Goal: Task Accomplishment & Management: Manage account settings

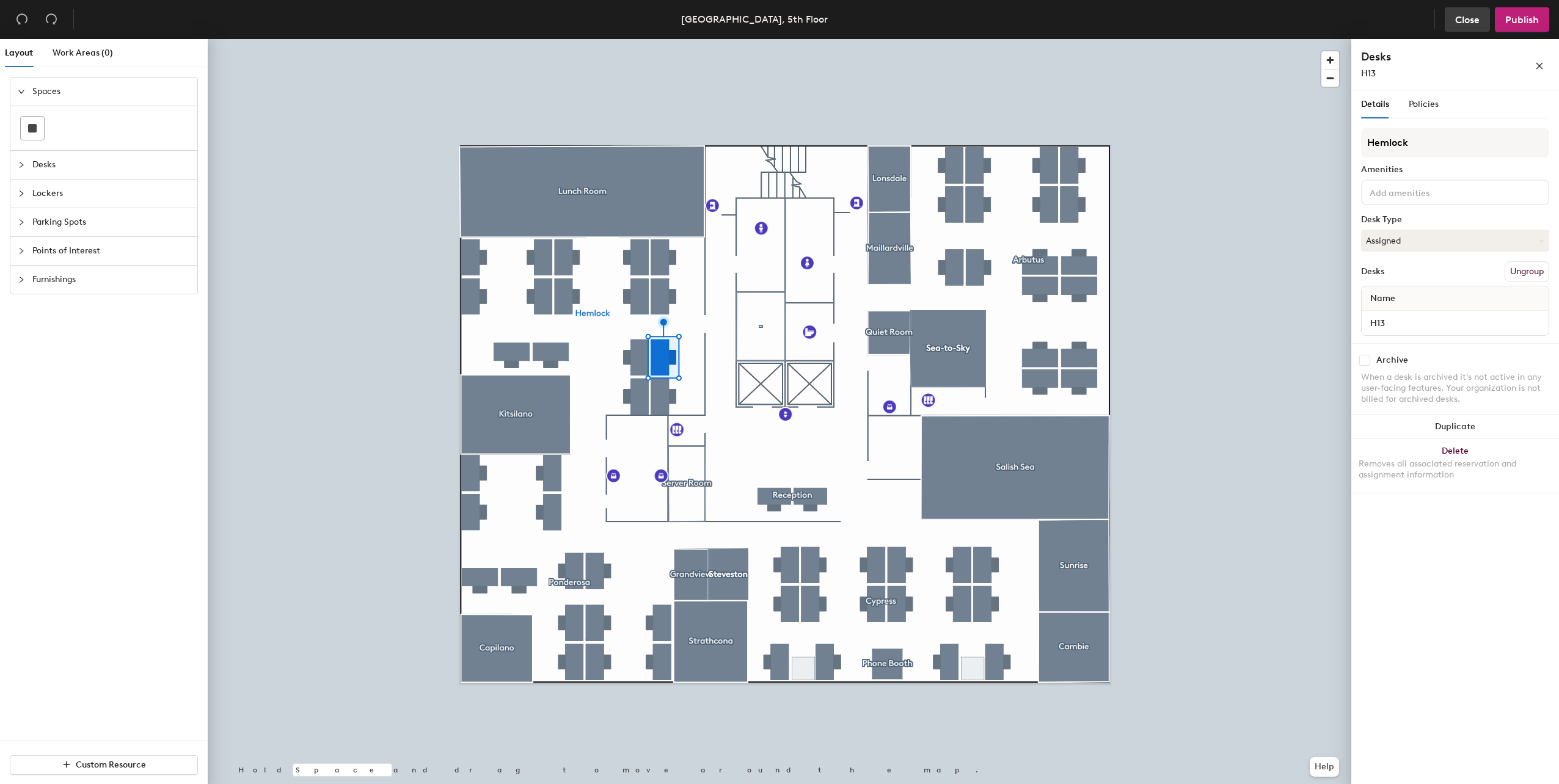
click at [1471, 18] on span "Close" at bounding box center [1467, 20] width 25 height 12
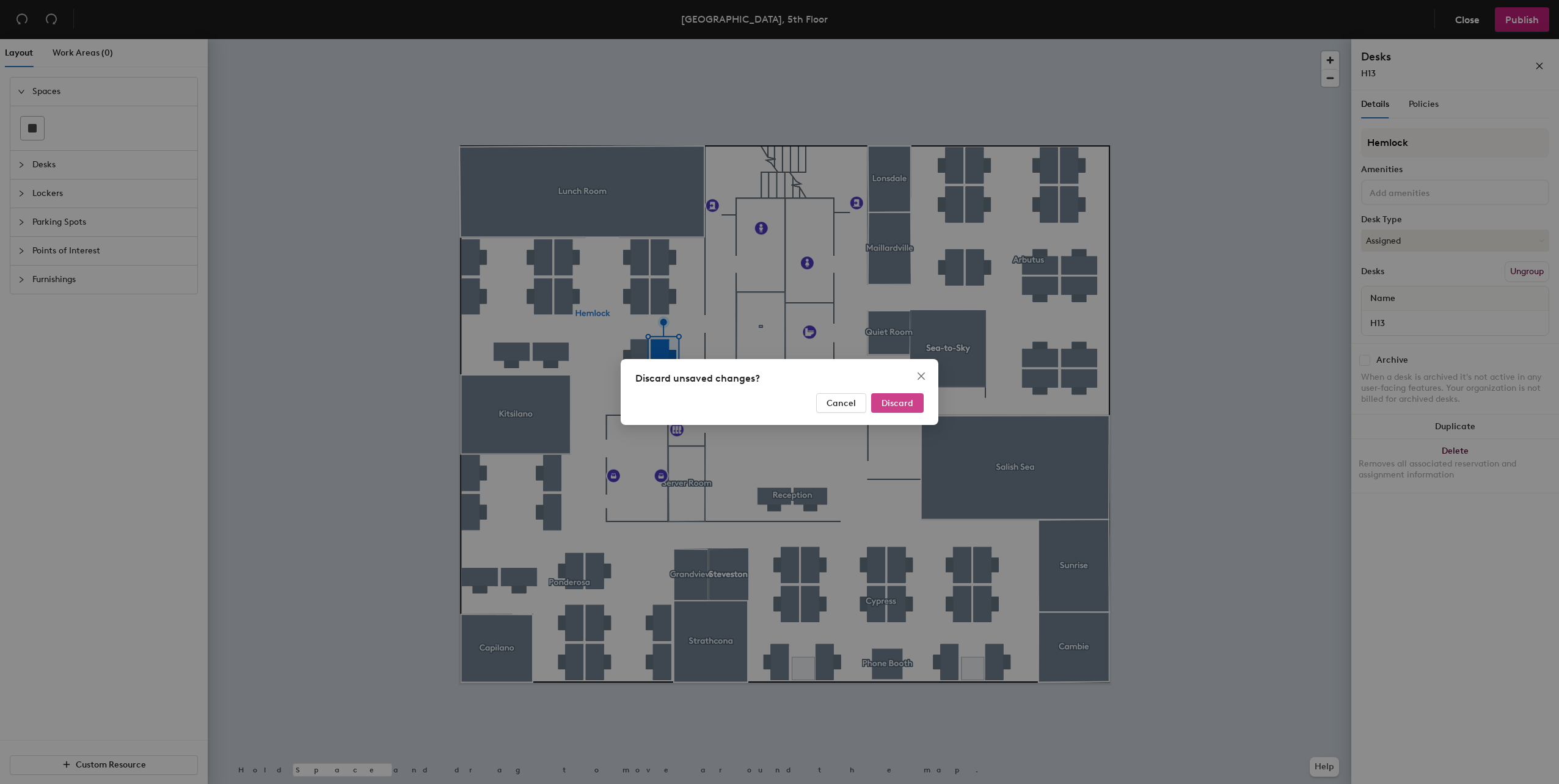
click at [891, 396] on button "Discard" at bounding box center [898, 403] width 53 height 19
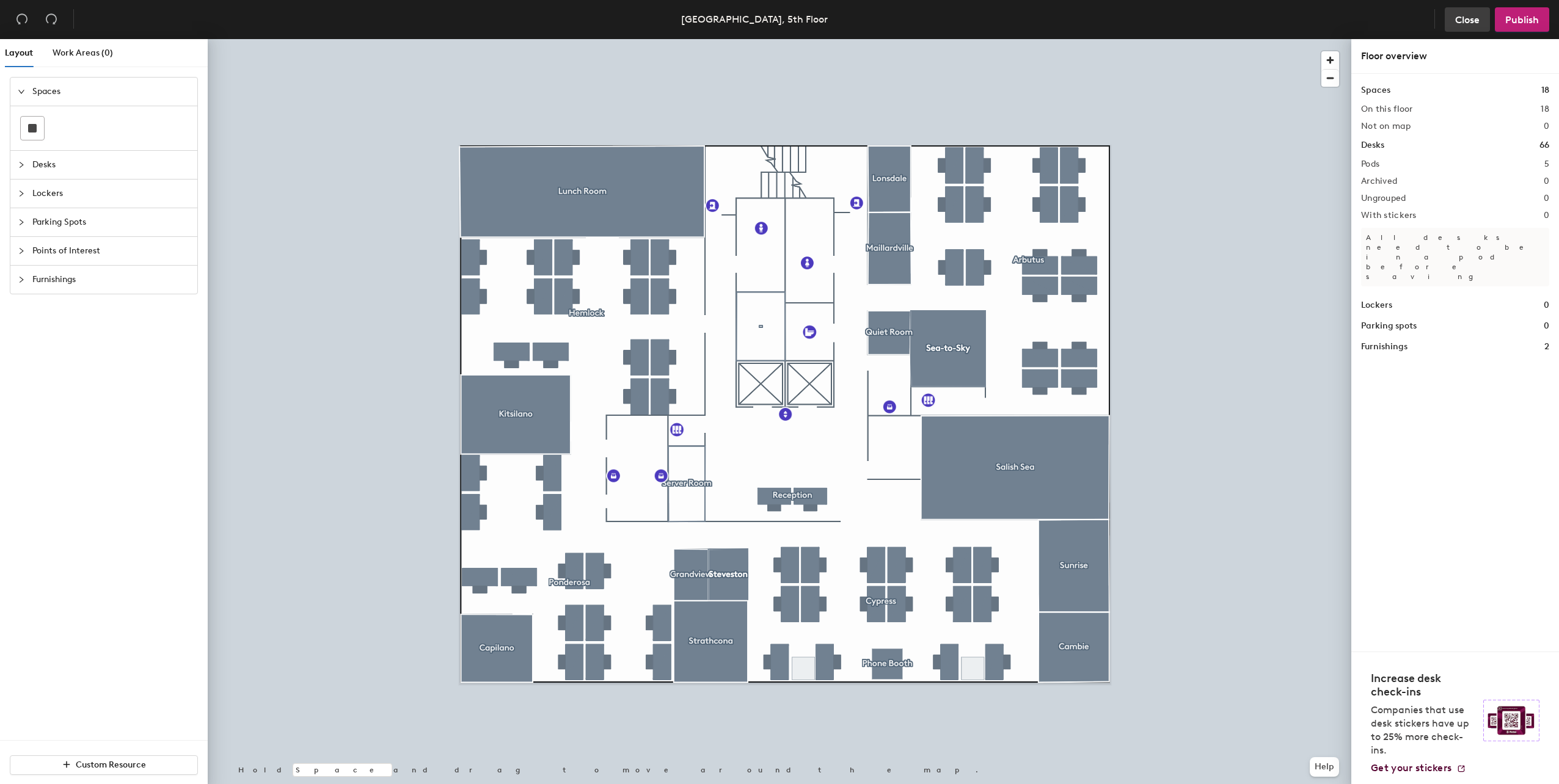
click at [1465, 12] on button "Close" at bounding box center [1467, 19] width 46 height 25
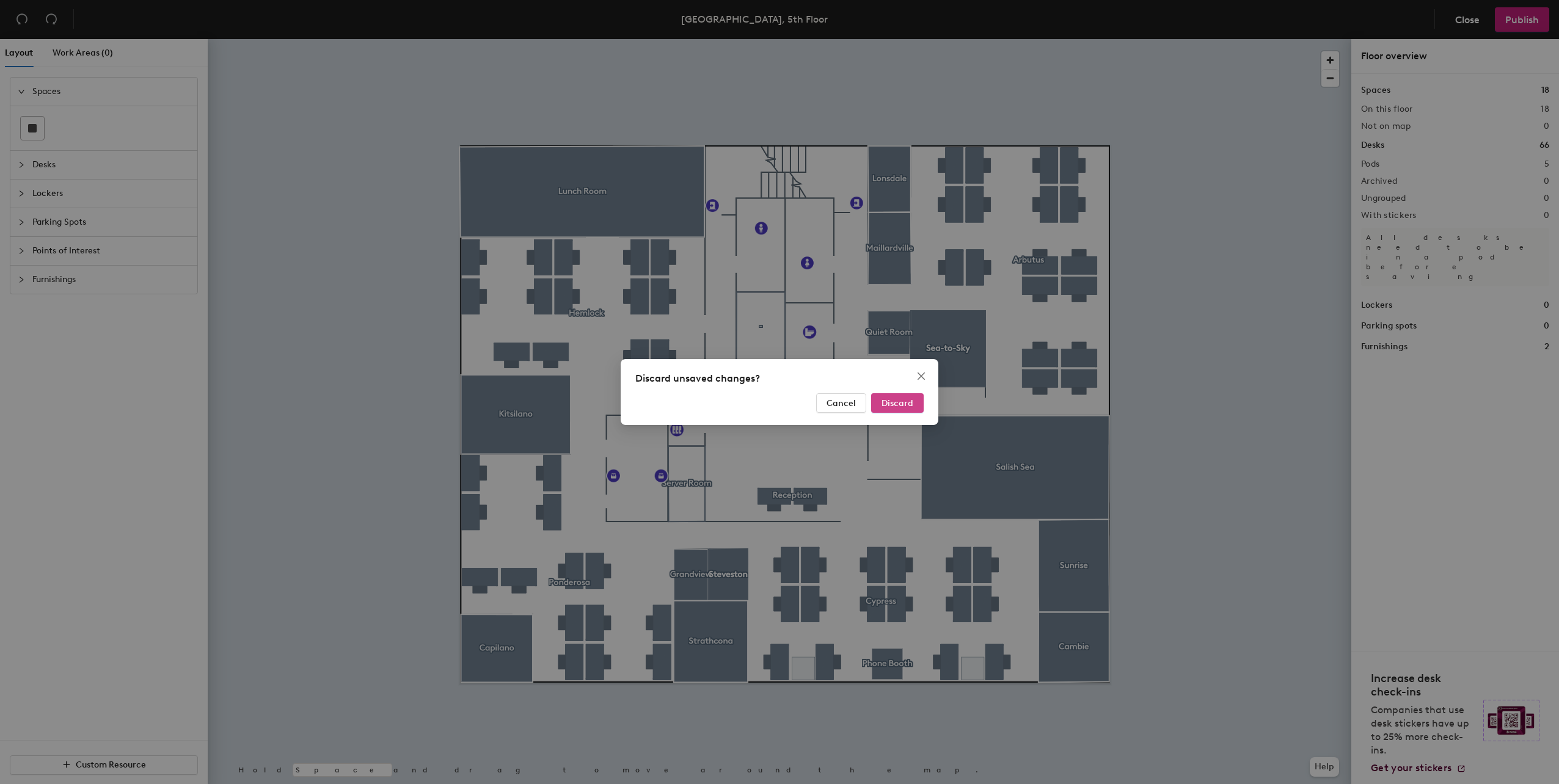
click at [899, 409] on button "Discard" at bounding box center [898, 403] width 53 height 19
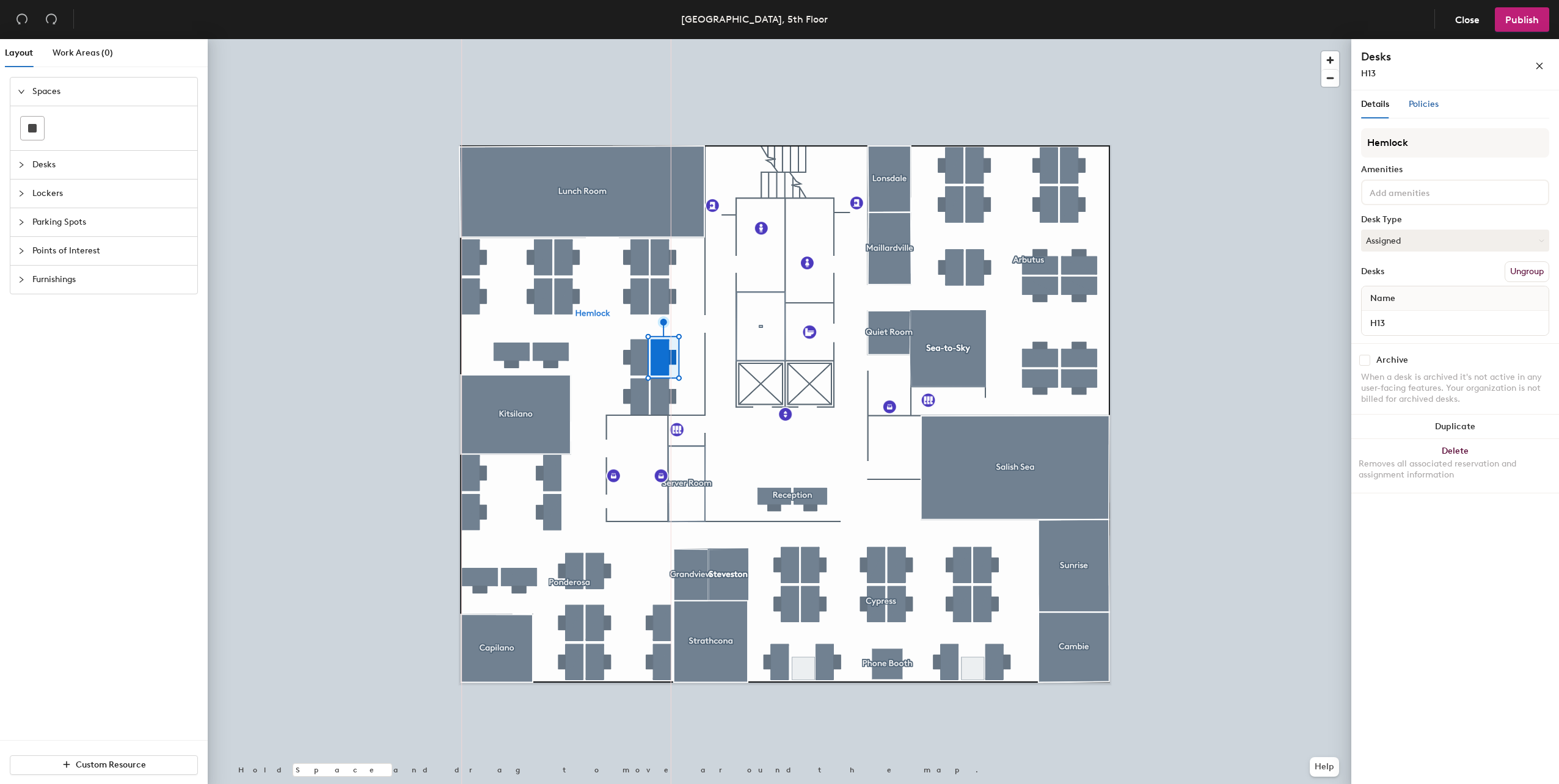
click at [1429, 105] on span "Policies" at bounding box center [1423, 104] width 30 height 10
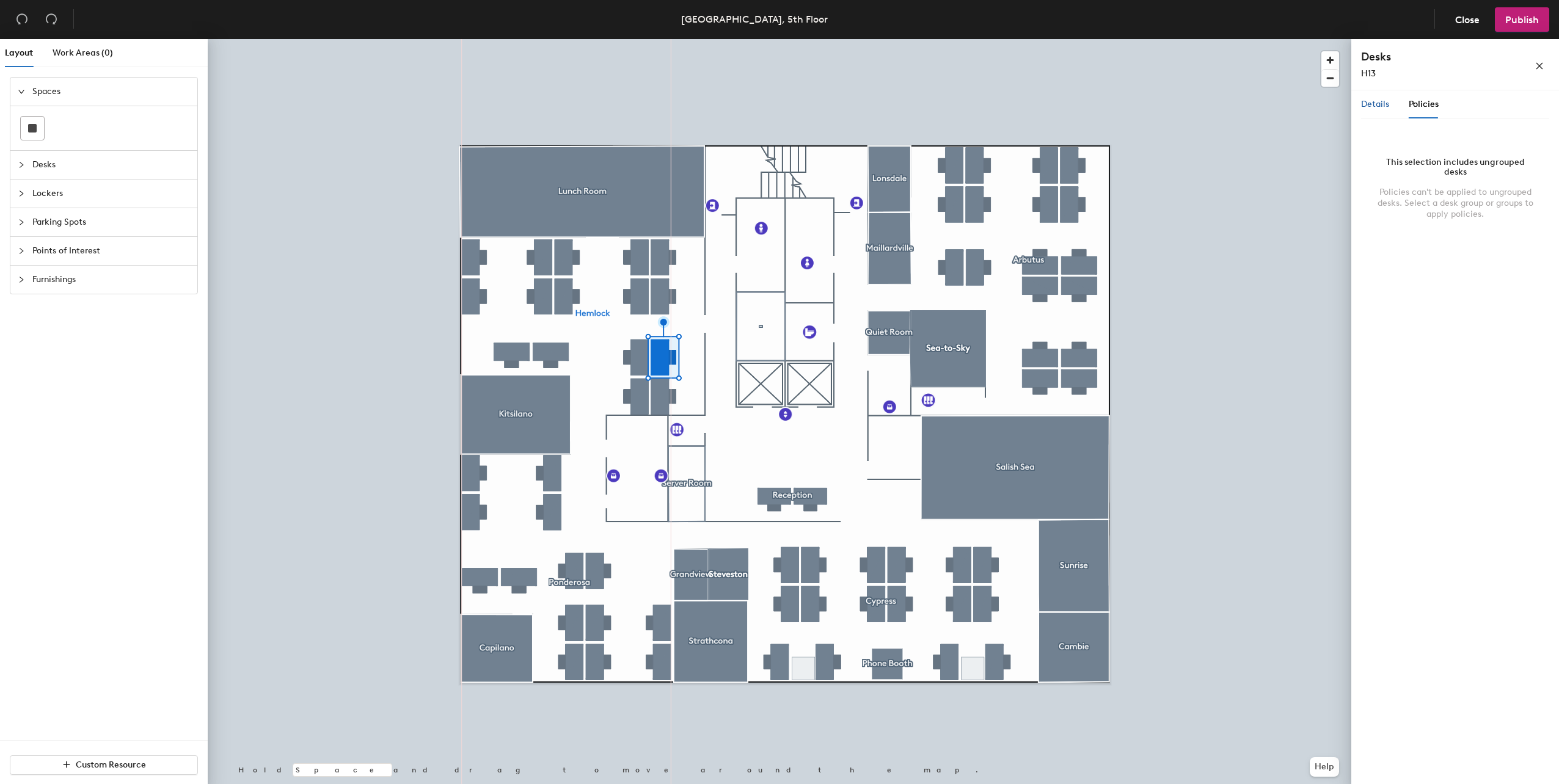
click at [1375, 103] on span "Details" at bounding box center [1375, 104] width 28 height 10
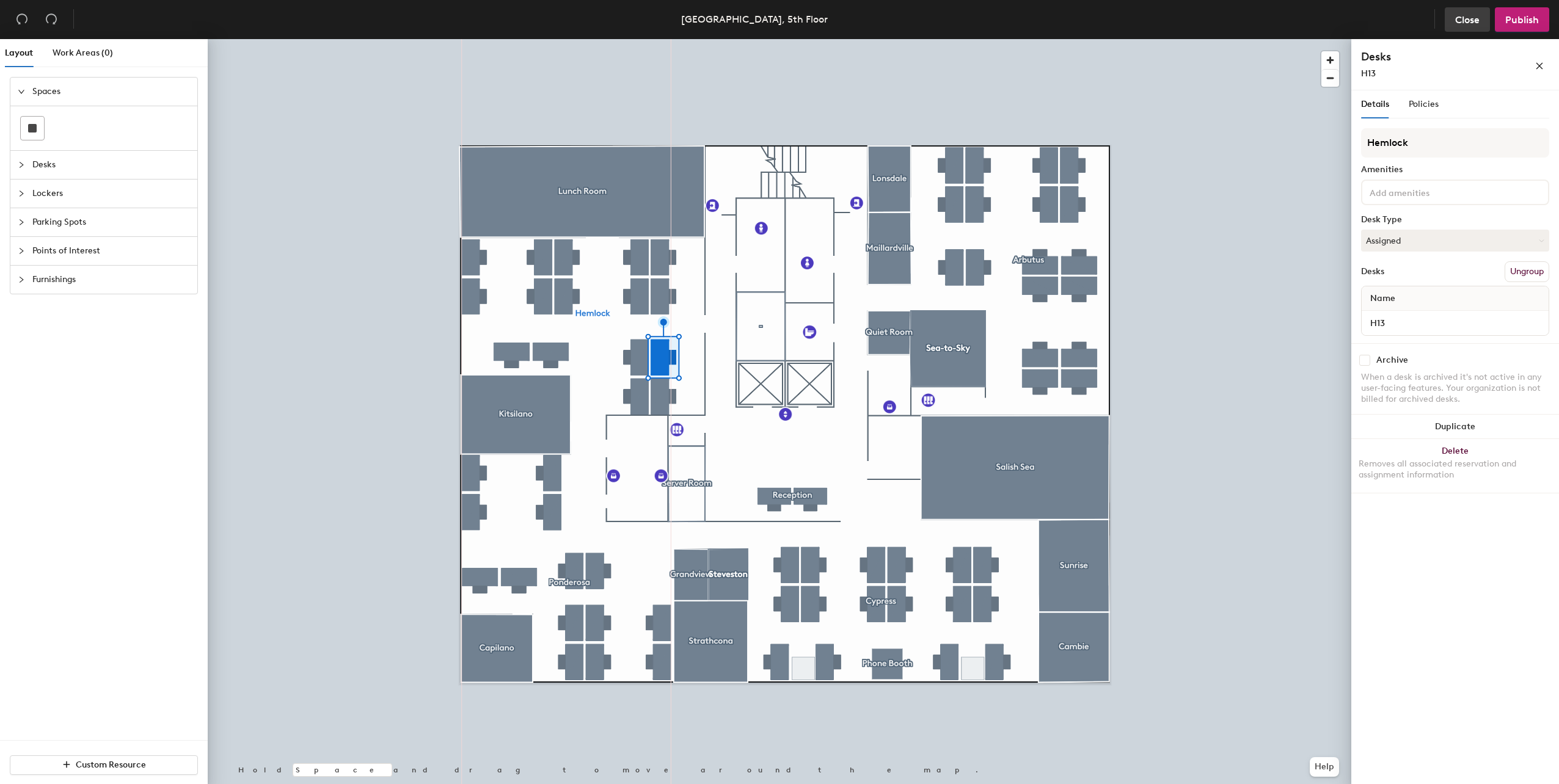
click at [1469, 15] on span "Close" at bounding box center [1467, 20] width 25 height 12
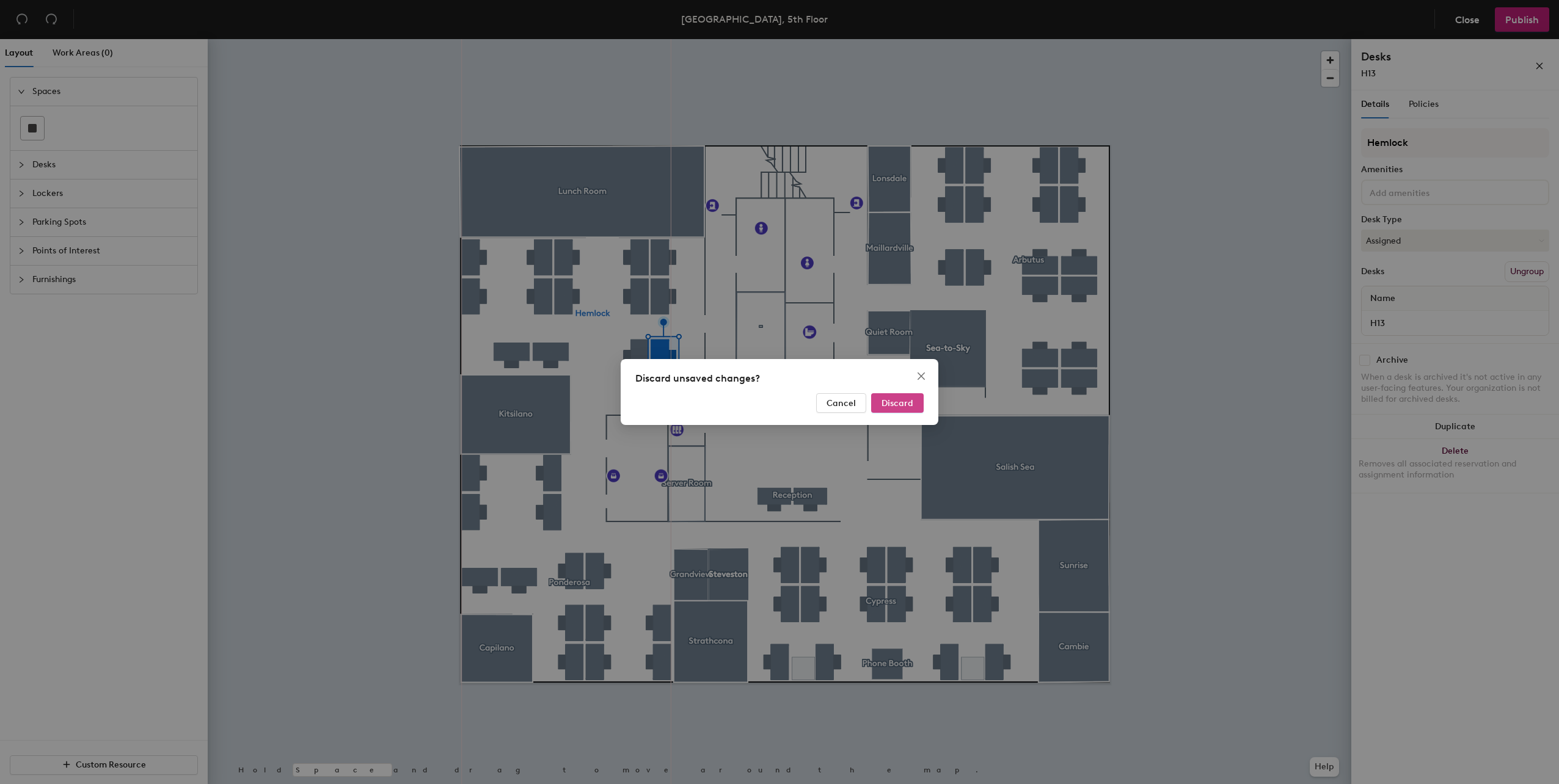
click at [893, 396] on button "Discard" at bounding box center [898, 403] width 53 height 19
